Goal: Complete application form: Complete application form

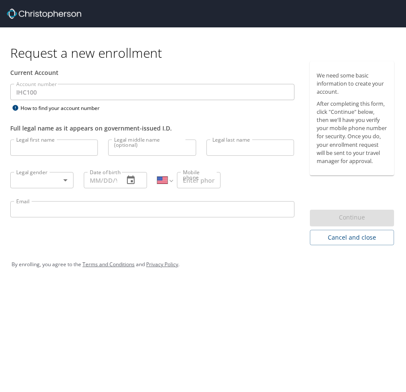
select select "US"
click at [38, 150] on input "Legal first name" at bounding box center [54, 147] width 88 height 16
type input "Gregory"
type input "Gardner"
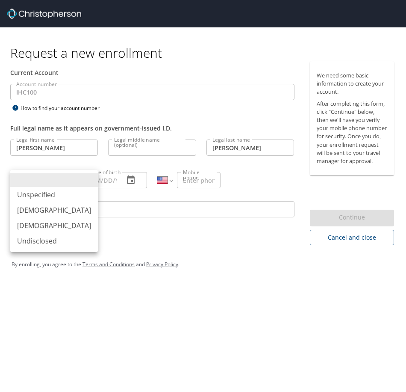
click at [59, 184] on body "Request a new enrollment Current Account Account number IHC100 Account number H…" at bounding box center [203, 196] width 406 height 392
click at [35, 205] on li "Male" at bounding box center [54, 209] width 88 height 15
type input "Male"
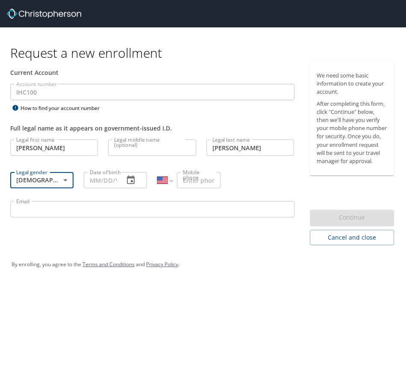
click at [100, 179] on input "Date of birth" at bounding box center [100, 180] width 33 height 16
type input "07/03/1991"
click at [196, 184] on input "Mobile phone" at bounding box center [199, 180] width 44 height 16
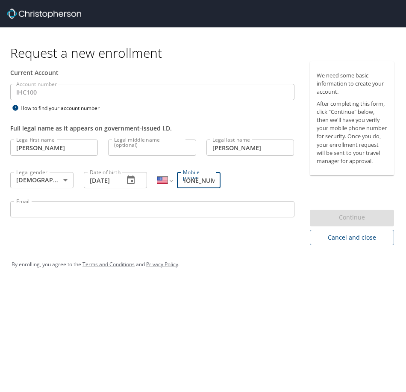
scroll to position [0, 11]
type input "(801) 836-8438"
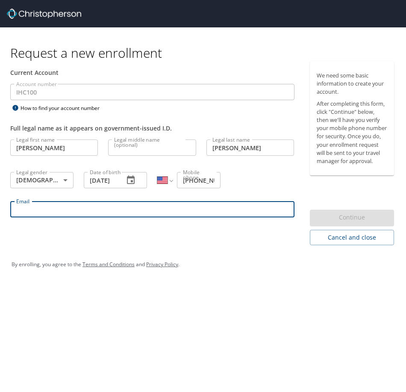
click at [199, 211] on input "Email" at bounding box center [152, 209] width 284 height 16
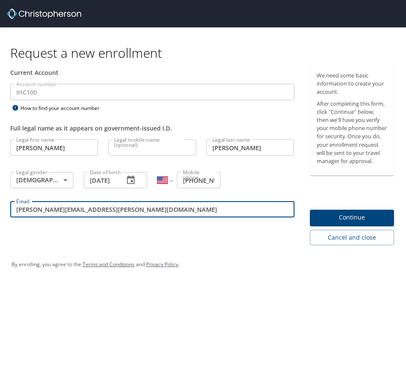
type input "gregory.gardner@imail.org"
click at [235, 244] on div "Current Account Account number IHC100 Account number How to find your account n…" at bounding box center [152, 153] width 305 height 184
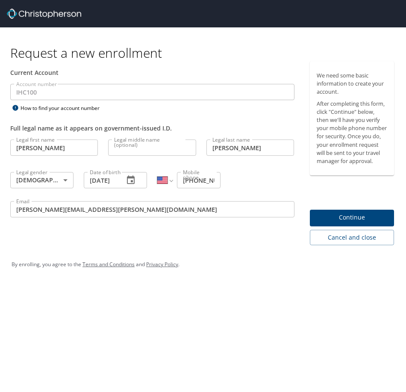
click at [330, 217] on span "Continue" at bounding box center [352, 217] width 71 height 11
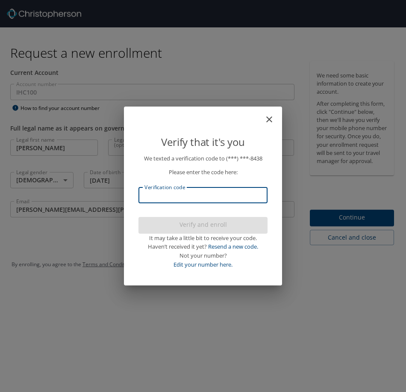
click at [211, 195] on input "Verification code" at bounding box center [202, 195] width 129 height 16
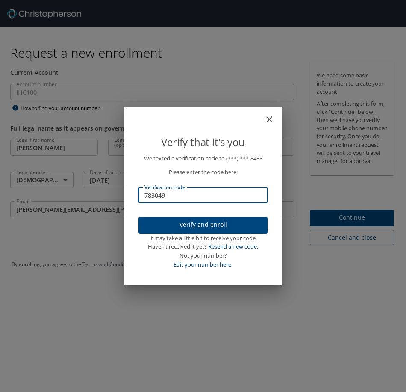
type input "783049"
click at [204, 223] on span "Verify and enroll" at bounding box center [202, 224] width 115 height 11
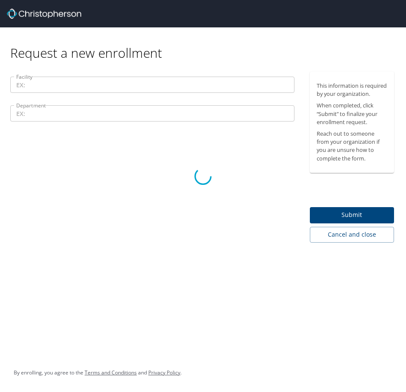
click at [155, 84] on div at bounding box center [203, 176] width 406 height 431
click at [112, 209] on div at bounding box center [203, 176] width 406 height 431
drag, startPoint x: 199, startPoint y: 178, endPoint x: 198, endPoint y: 185, distance: 6.5
click at [199, 180] on icon at bounding box center [203, 176] width 18 height 18
click at [194, 190] on div at bounding box center [203, 176] width 406 height 431
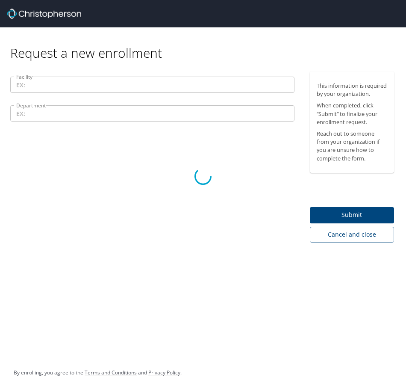
click at [71, 86] on div at bounding box center [203, 176] width 406 height 431
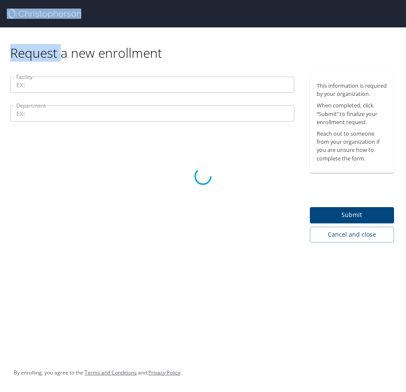
click at [71, 86] on div at bounding box center [203, 176] width 406 height 431
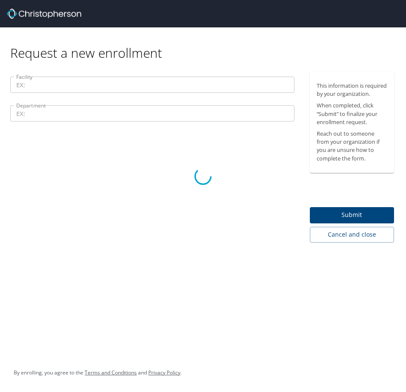
drag, startPoint x: 71, startPoint y: 86, endPoint x: 129, endPoint y: 109, distance: 61.8
click at [129, 109] on div at bounding box center [203, 176] width 406 height 431
click at [127, 109] on div at bounding box center [203, 176] width 406 height 431
click at [75, 91] on div at bounding box center [203, 176] width 406 height 431
click at [70, 87] on div at bounding box center [203, 176] width 406 height 431
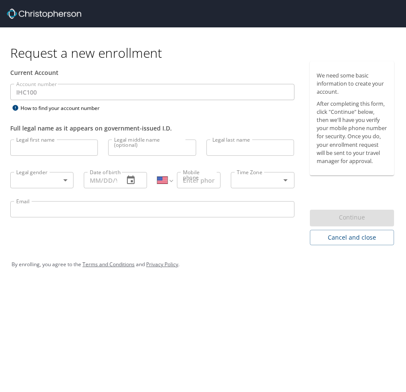
select select "US"
click at [146, 328] on div "Request a new enrollment Current Account Account number IHC100 Account number H…" at bounding box center [203, 196] width 406 height 392
click at [29, 147] on input "Legal first name" at bounding box center [54, 147] width 88 height 16
type input "Gregory"
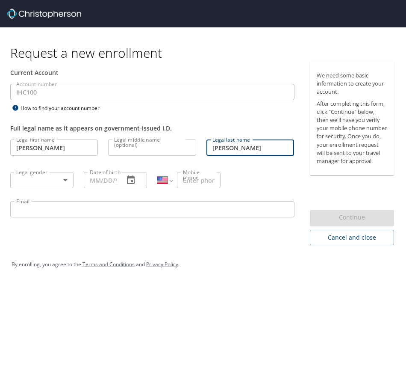
type input "Gardner"
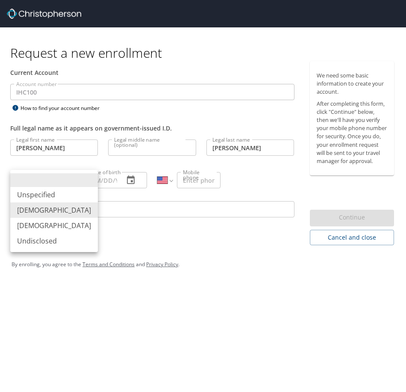
type input "Male"
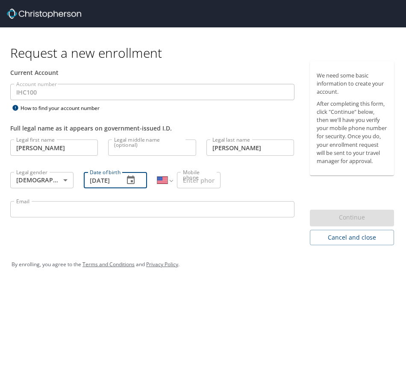
scroll to position [0, 6]
type input "07/03/1991"
type input "(801) 836-8438"
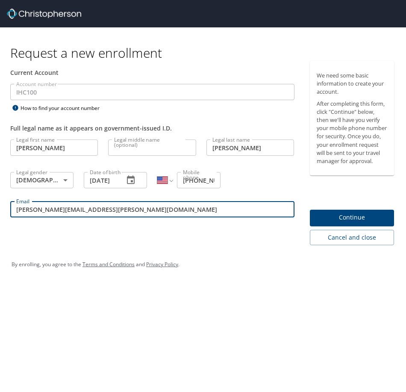
type input "gregory.gardner@imail.org"
click at [335, 217] on span "Continue" at bounding box center [352, 217] width 71 height 11
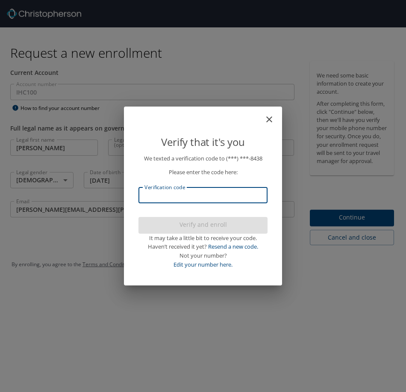
click at [212, 194] on input "Verification code" at bounding box center [202, 195] width 129 height 16
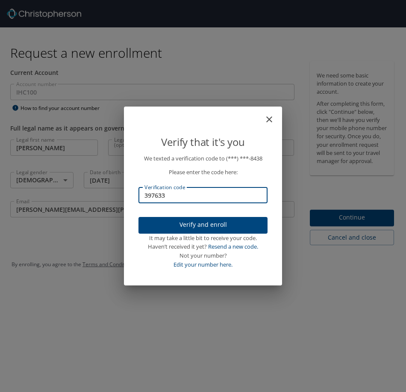
type input "397633"
click at [192, 223] on span "Verify and enroll" at bounding box center [202, 224] width 115 height 11
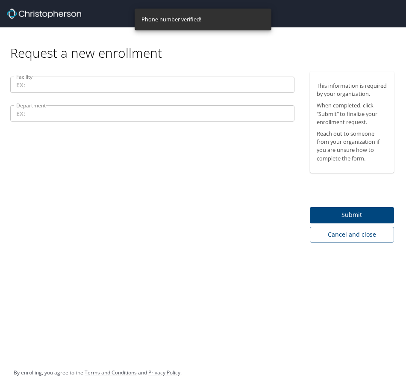
click at [141, 85] on input "Facility" at bounding box center [152, 85] width 284 height 16
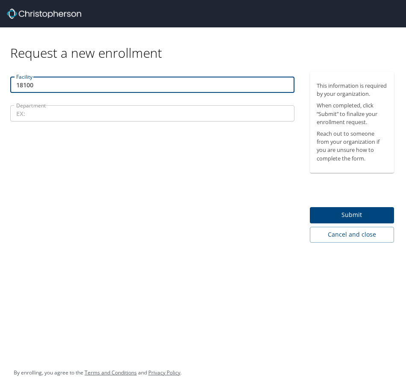
type input "18100"
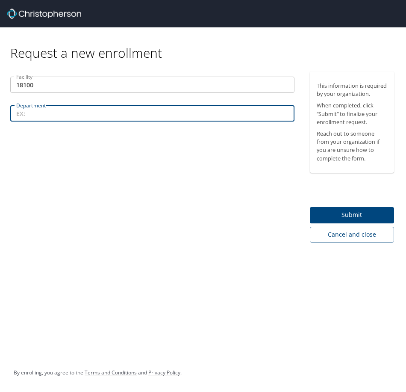
click at [59, 116] on input "Department" at bounding box center [152, 113] width 284 height 16
type input "76530"
click at [342, 220] on span "Submit" at bounding box center [352, 214] width 71 height 11
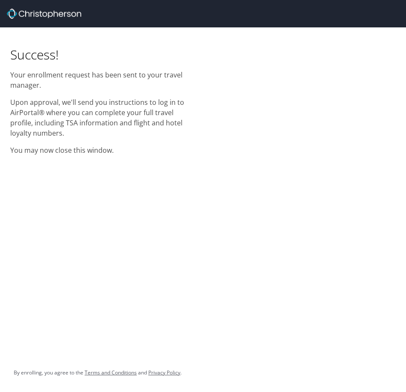
click at [296, 82] on div "Success! Your enrollment request has been sent to your travel manager. Upon app…" at bounding box center [203, 93] width 406 height 133
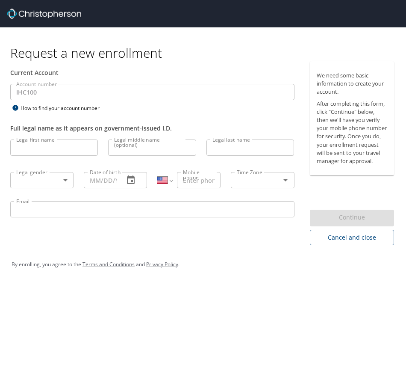
select select "US"
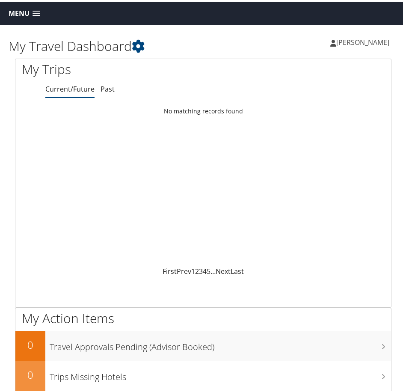
click at [34, 9] on link "Menu" at bounding box center [24, 12] width 40 height 14
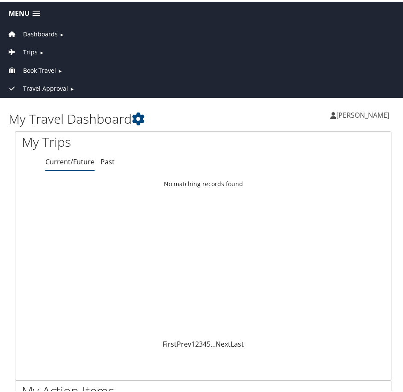
click at [47, 69] on span "Book Travel" at bounding box center [39, 68] width 33 height 9
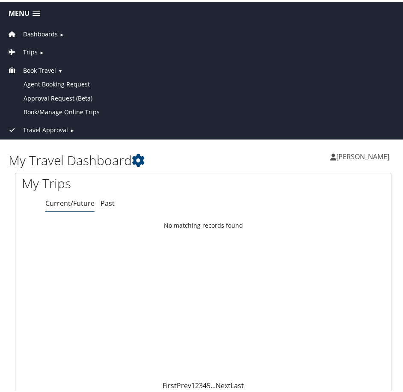
click at [33, 54] on span "Trips" at bounding box center [30, 50] width 15 height 9
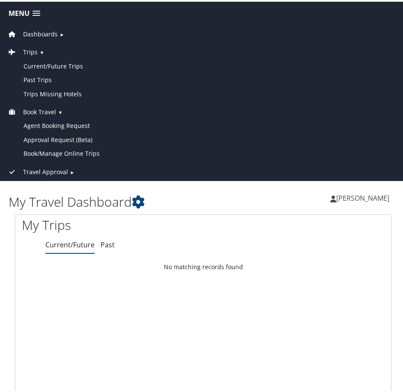
click at [34, 51] on span "Trips" at bounding box center [30, 50] width 15 height 9
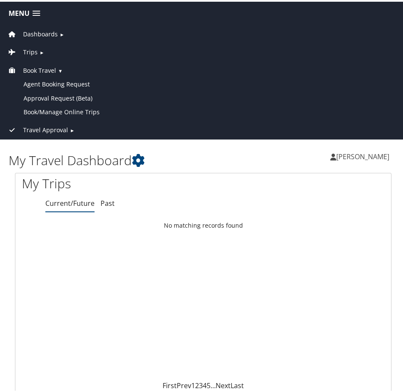
click at [43, 30] on span "Dashboards" at bounding box center [40, 32] width 35 height 9
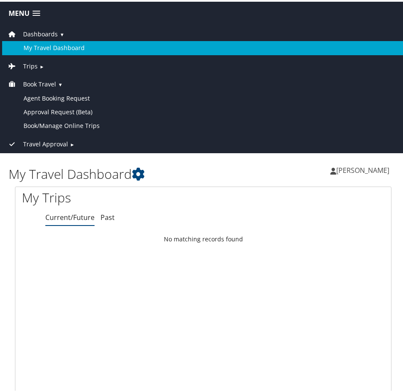
click at [43, 30] on span "Dashboards" at bounding box center [40, 32] width 35 height 9
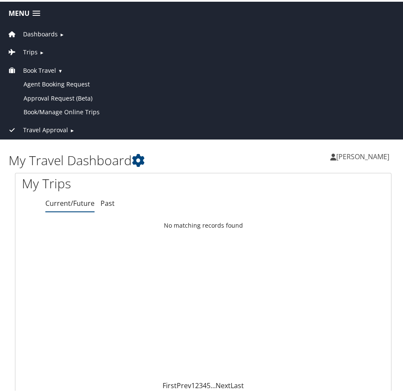
click at [62, 125] on span "Travel Approval" at bounding box center [45, 128] width 45 height 9
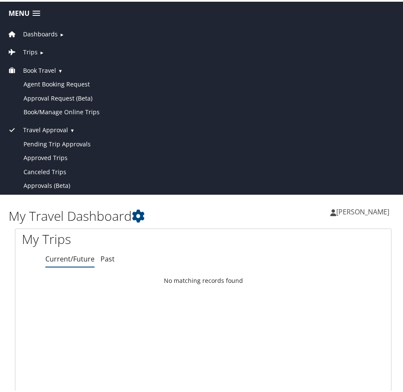
click at [66, 131] on span "Travel Approval" at bounding box center [45, 128] width 45 height 9
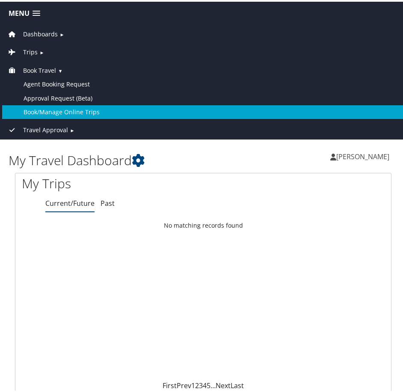
click at [59, 112] on link "Book/Manage Online Trips" at bounding box center [203, 110] width 402 height 14
